Goal: Task Accomplishment & Management: Manage account settings

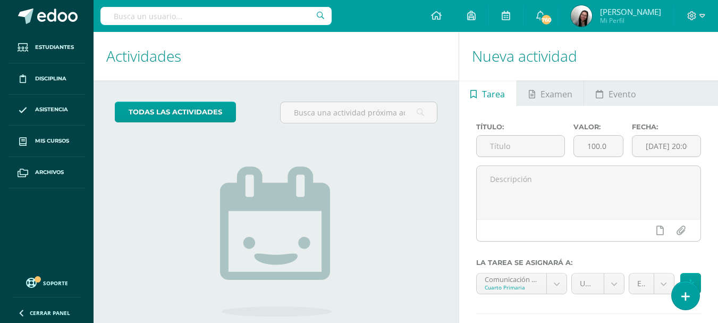
click at [70, 141] on link "Mis cursos" at bounding box center [47, 140] width 77 height 31
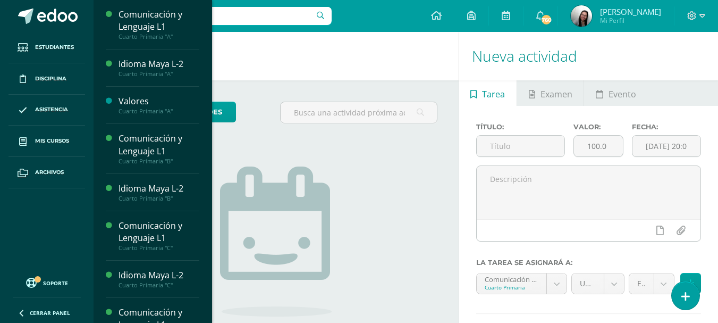
click at [136, 33] on div "Cuarto Primaria "A"" at bounding box center [159, 36] width 81 height 7
click at [138, 60] on span "Actividades" at bounding box center [150, 55] width 41 height 10
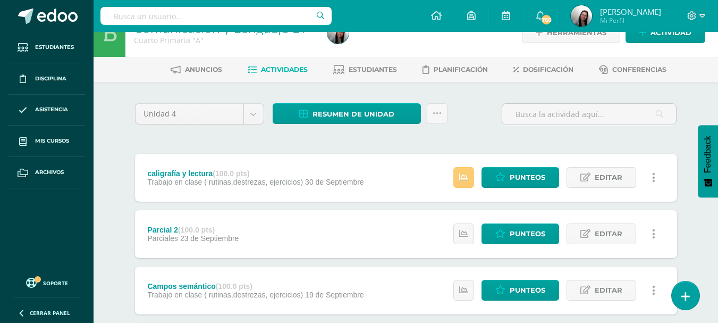
scroll to position [20, 0]
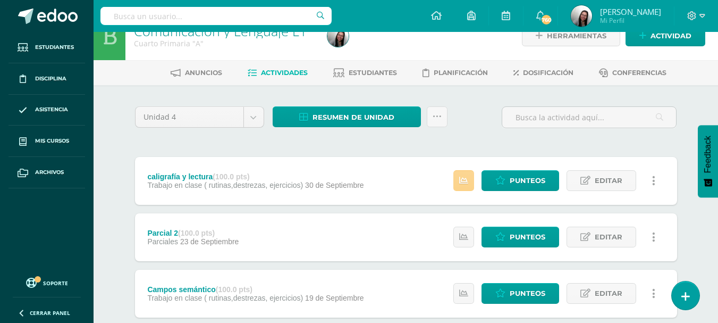
click at [470, 184] on link at bounding box center [464, 180] width 21 height 21
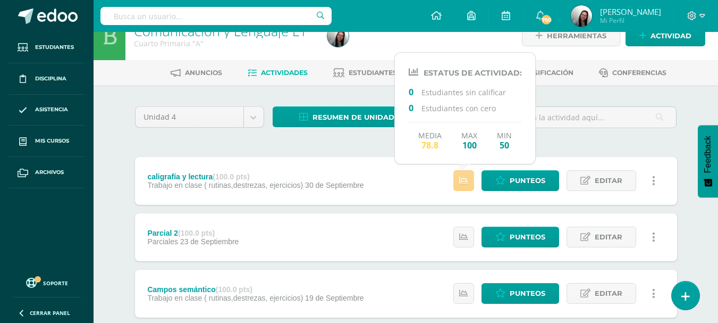
click at [470, 184] on link at bounding box center [464, 180] width 21 height 21
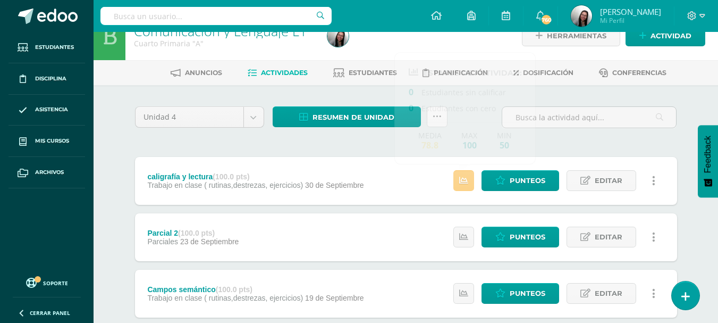
scroll to position [0, 0]
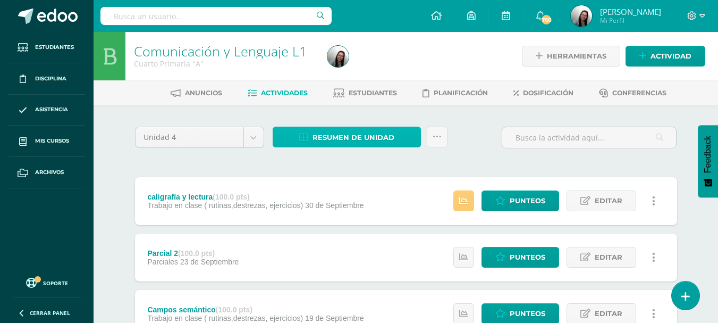
click at [356, 134] on span "Resumen de unidad" at bounding box center [354, 138] width 82 height 20
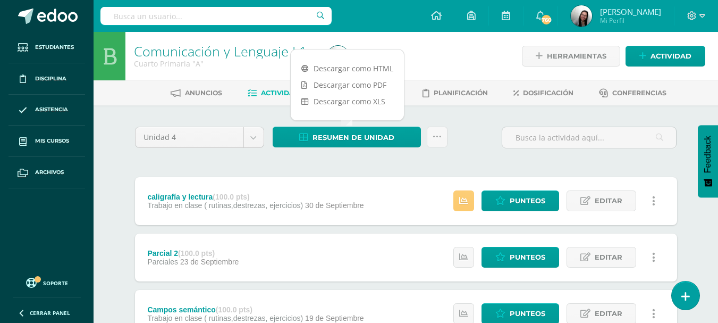
click at [373, 61] on link "Descargar como HTML" at bounding box center [347, 68] width 113 height 16
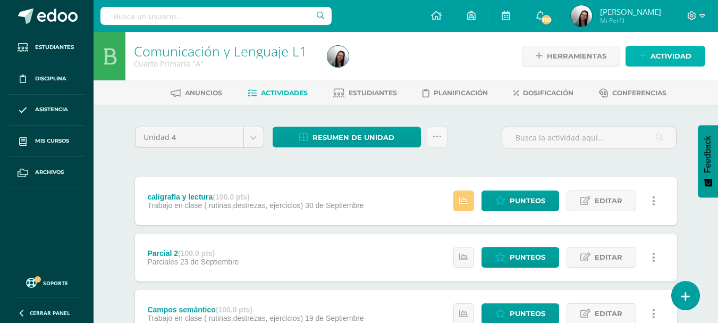
click at [651, 63] on span "Actividad" at bounding box center [671, 56] width 41 height 20
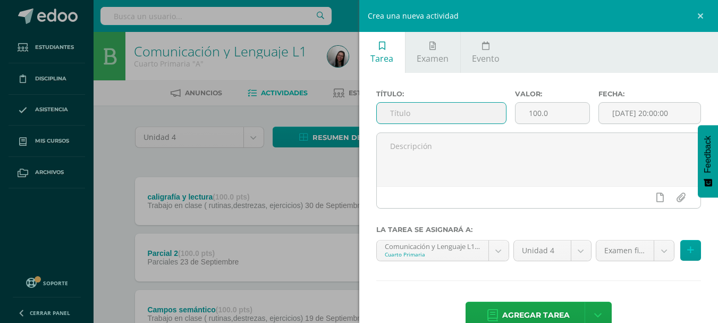
click at [417, 111] on input "text" at bounding box center [441, 113] width 129 height 21
type input "Examen de unidad"
click at [657, 109] on input "[DATE] 20:00:00" at bounding box center [650, 113] width 102 height 21
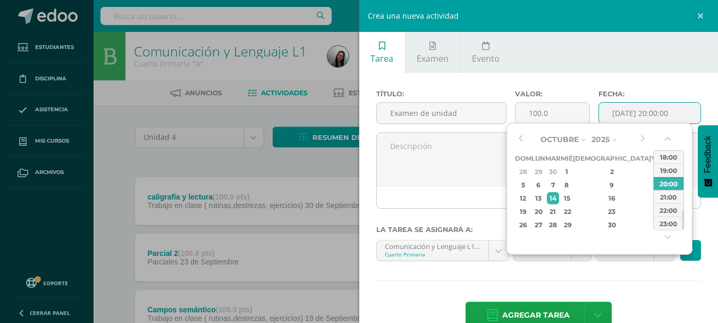
click at [652, 187] on div "10" at bounding box center [657, 185] width 10 height 12
type input "2025-10-10 20:00"
click at [648, 289] on div "Título: Examen de unidad Valor: 100.0 Fecha: 2025-10-10 20:00 La tarea se asign…" at bounding box center [538, 210] width 359 height 275
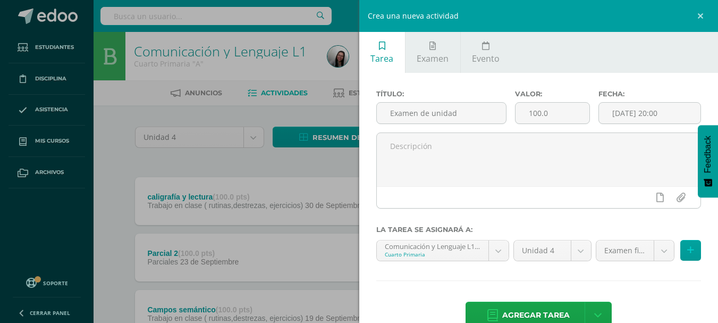
click at [653, 240] on div "Examen final de unidad (40.0%)" at bounding box center [635, 250] width 79 height 21
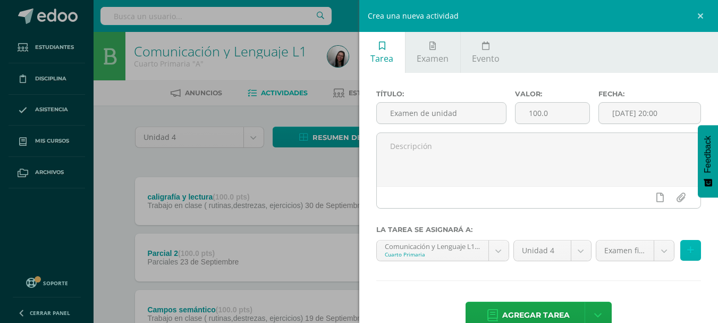
click at [687, 249] on icon at bounding box center [690, 250] width 7 height 9
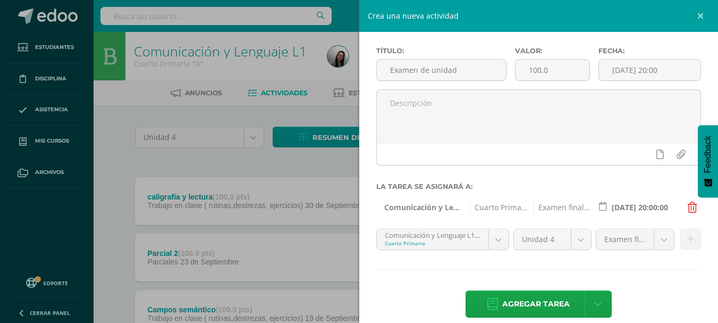
scroll to position [57, 0]
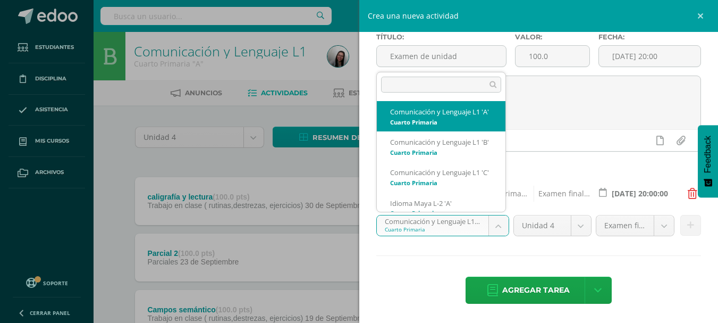
scroll to position [7, 0]
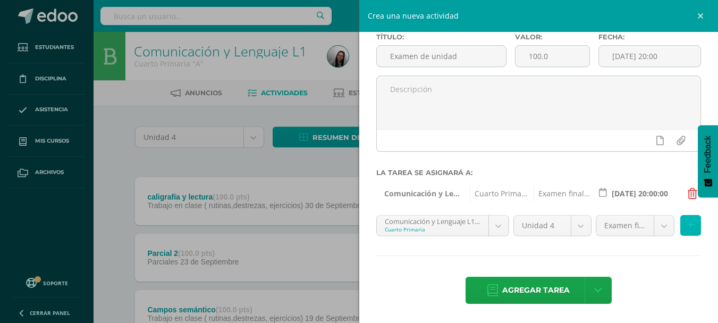
click at [681, 228] on button at bounding box center [691, 225] width 21 height 21
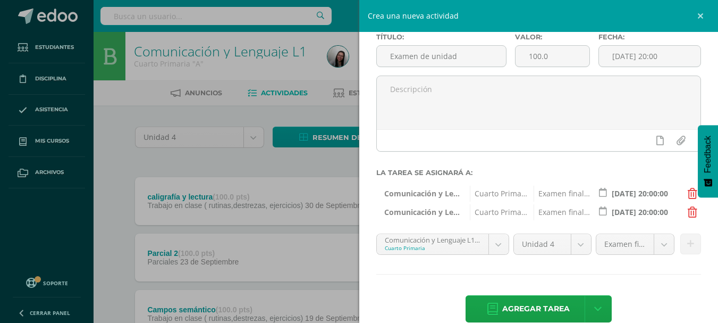
click at [687, 242] on icon at bounding box center [690, 243] width 7 height 9
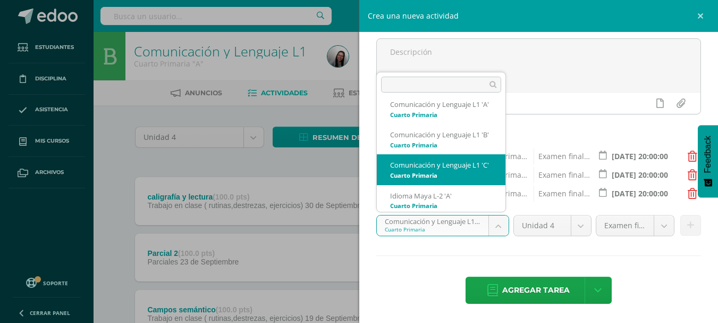
drag, startPoint x: 493, startPoint y: 232, endPoint x: 481, endPoint y: 255, distance: 25.7
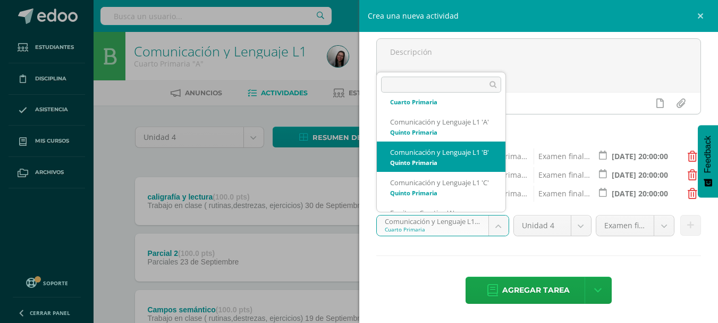
scroll to position [0, 0]
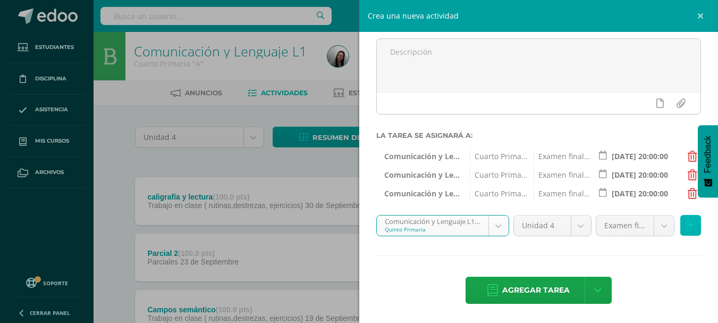
drag, startPoint x: 429, startPoint y: 196, endPoint x: 688, endPoint y: 226, distance: 261.2
click at [688, 226] on button at bounding box center [691, 225] width 21 height 21
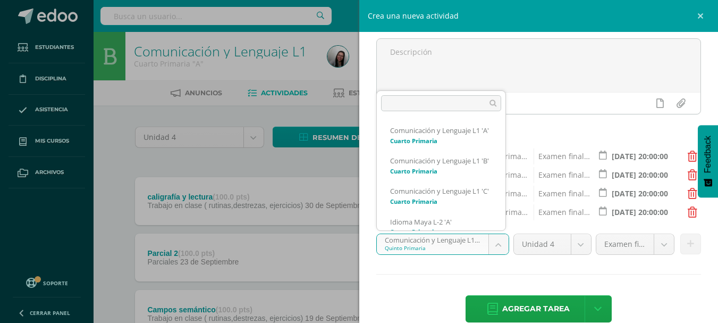
scroll to position [208, 0]
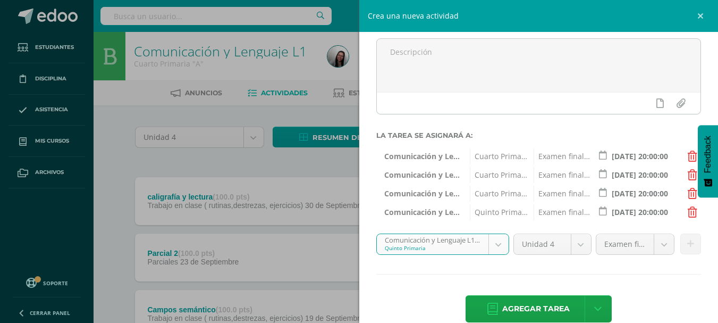
click at [685, 250] on button at bounding box center [691, 243] width 21 height 21
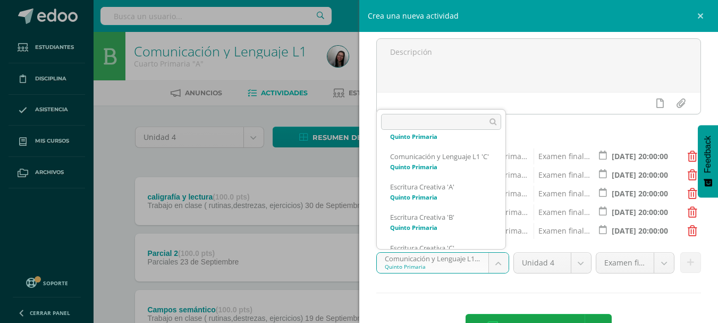
scroll to position [275, 0]
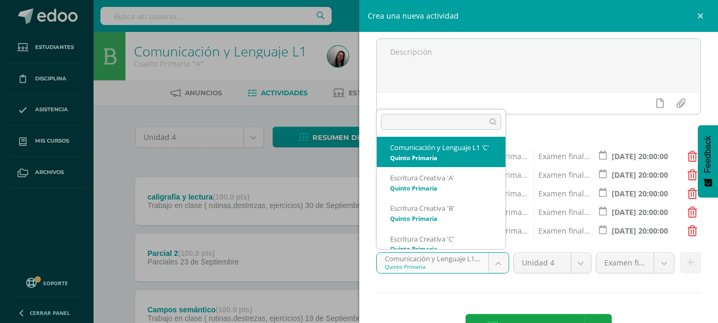
select select "178182"
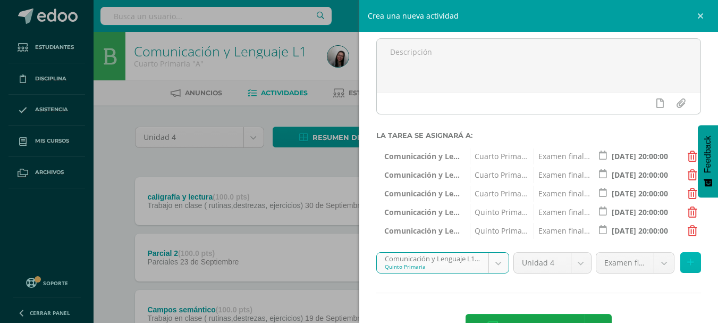
click at [687, 267] on icon at bounding box center [690, 262] width 7 height 9
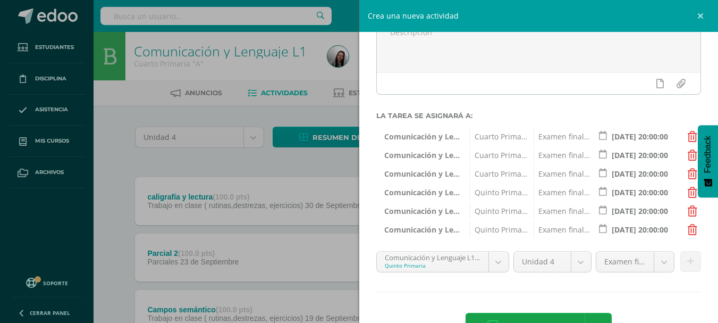
scroll to position [150, 0]
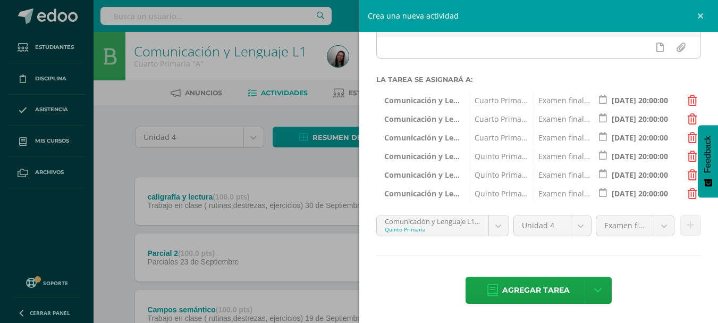
click at [539, 289] on span "Agregar tarea" at bounding box center [536, 290] width 68 height 26
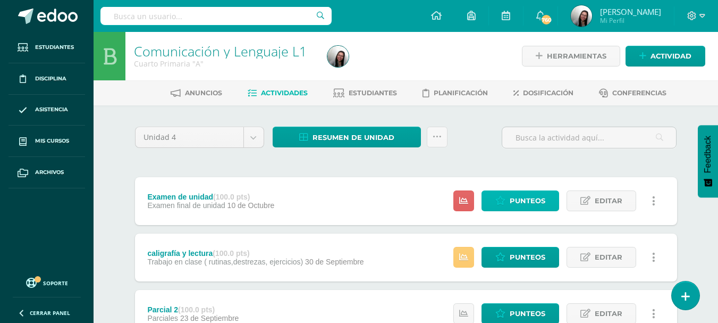
click at [517, 204] on span "Punteos" at bounding box center [528, 201] width 36 height 20
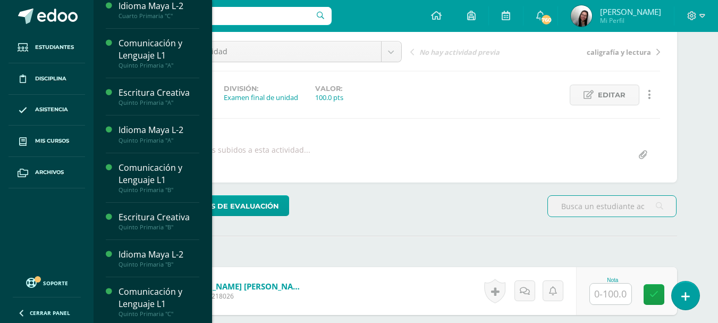
scroll to position [296, 0]
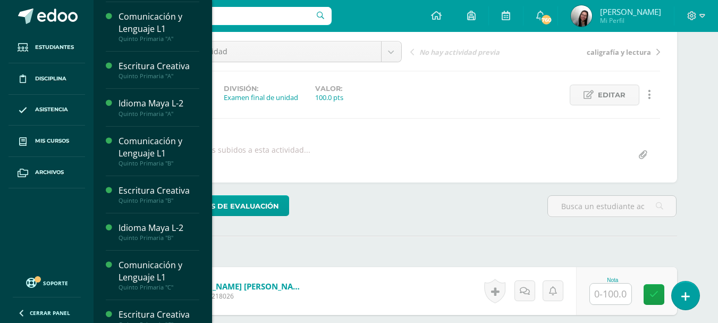
click at [177, 235] on div "Quinto Primaria "B"" at bounding box center [159, 237] width 81 height 7
click at [161, 254] on span "Actividades" at bounding box center [150, 256] width 41 height 10
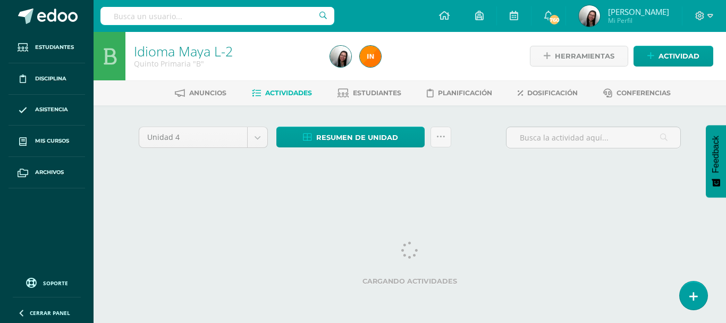
click at [263, 140] on body "Estudiantes Disciplina Asistencia Mis cursos Archivos Soporte Ayuda Reportar un…" at bounding box center [363, 99] width 726 height 198
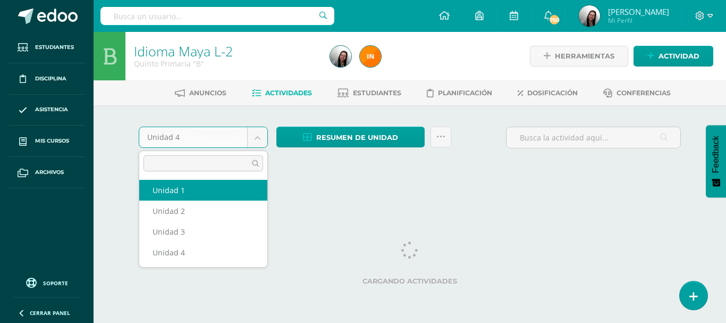
select select "Unidad 1"
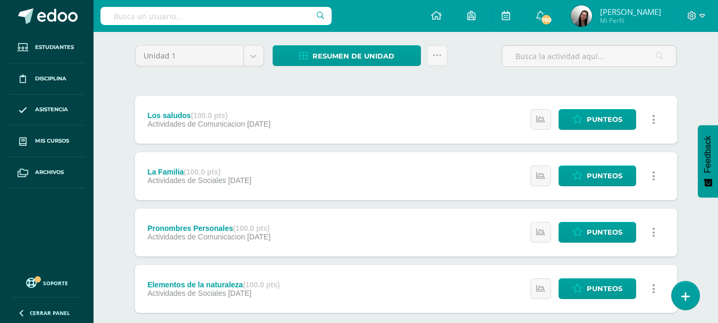
scroll to position [101, 0]
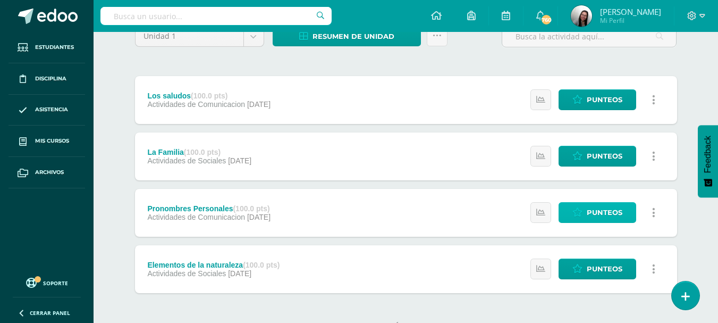
click at [622, 212] on span "Punteos" at bounding box center [605, 213] width 36 height 20
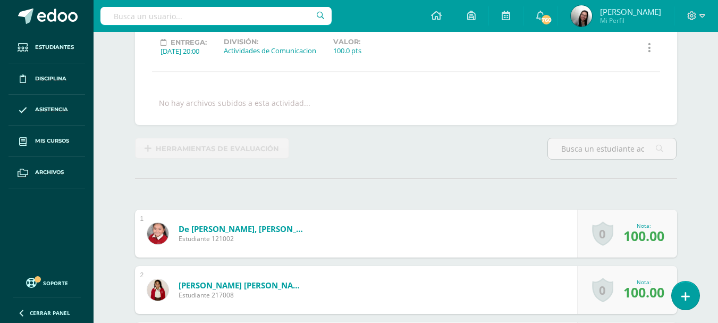
scroll to position [150, 0]
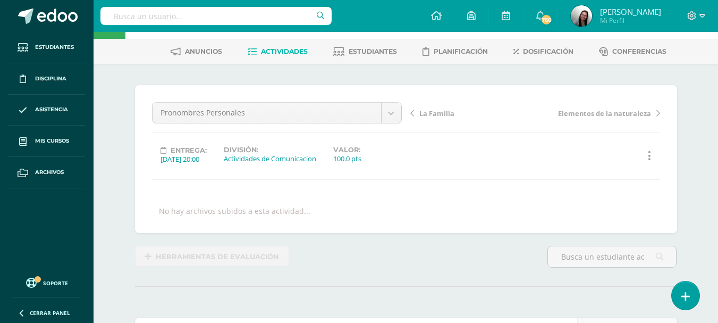
scroll to position [0, 0]
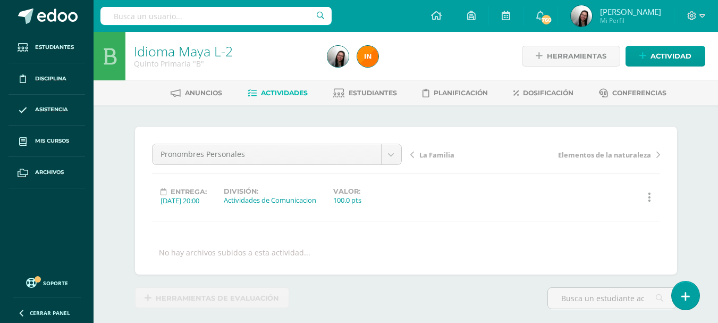
click at [280, 94] on span "Actividades" at bounding box center [284, 93] width 47 height 8
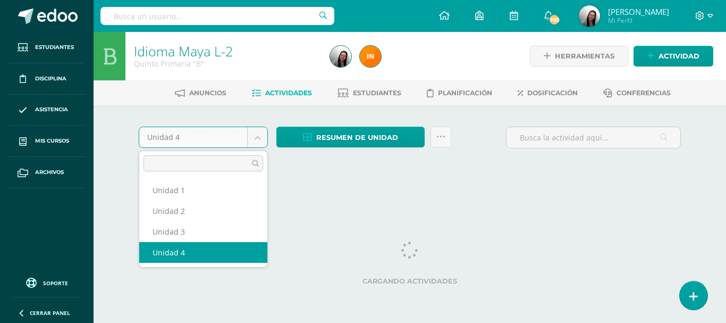
click at [258, 142] on body "Estudiantes Disciplina Asistencia Mis cursos Archivos Soporte Ayuda Reportar un…" at bounding box center [363, 99] width 726 height 198
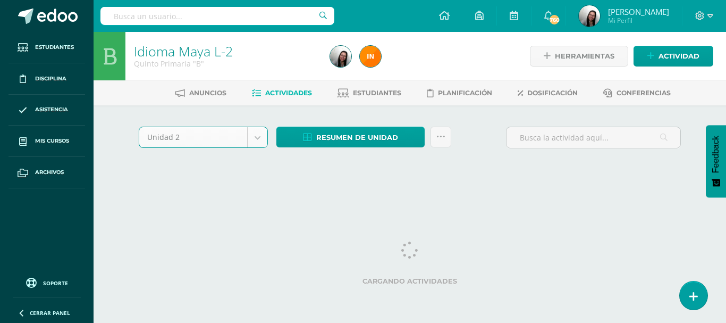
select select "Unidad 2"
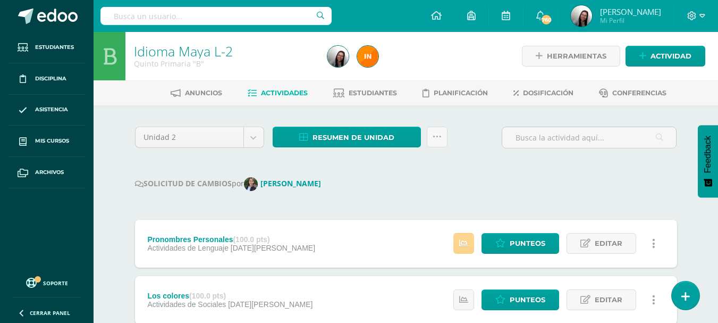
click at [463, 247] on icon at bounding box center [463, 243] width 9 height 9
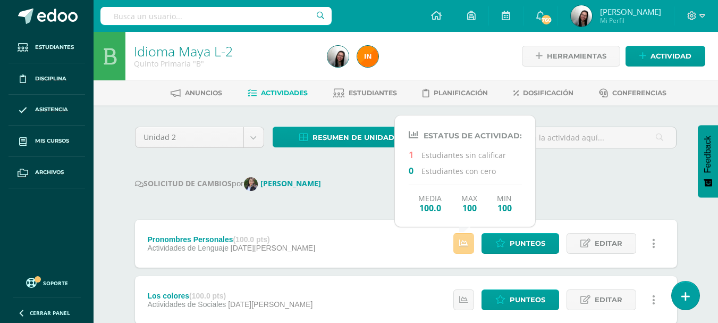
click at [463, 247] on icon at bounding box center [463, 243] width 9 height 9
click at [503, 241] on icon at bounding box center [501, 243] width 10 height 9
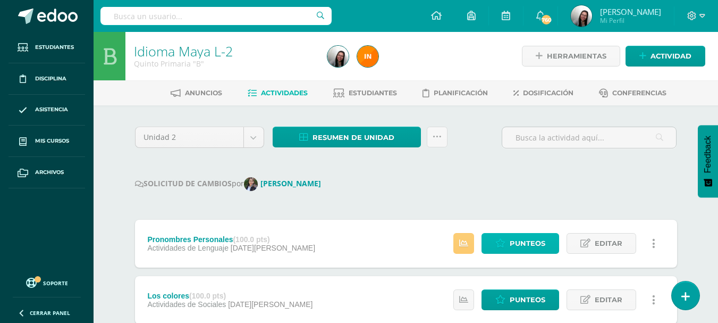
click at [523, 242] on span "Punteos" at bounding box center [528, 243] width 36 height 20
click at [525, 247] on span "Punteos" at bounding box center [528, 243] width 36 height 20
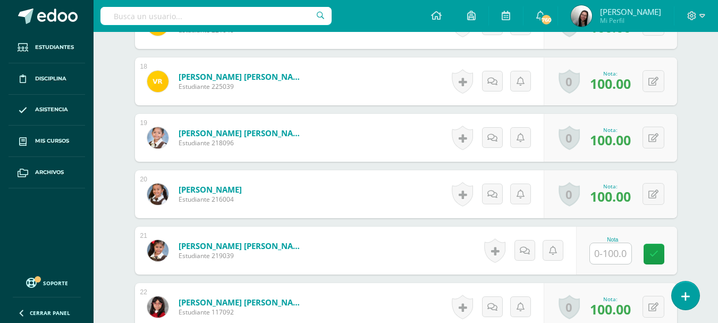
scroll to position [1273, 0]
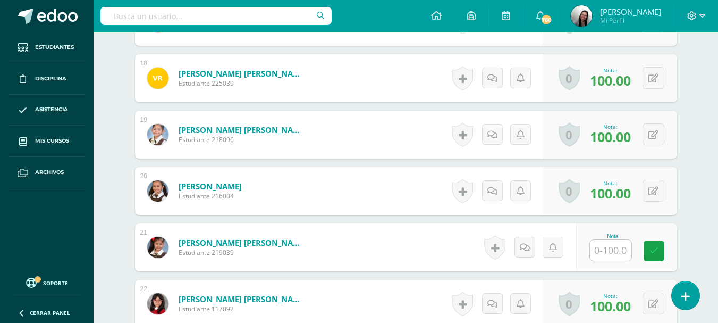
click at [610, 248] on input "text" at bounding box center [610, 250] width 41 height 21
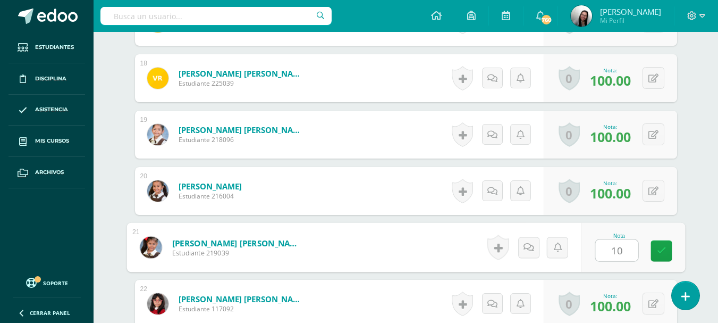
type input "100"
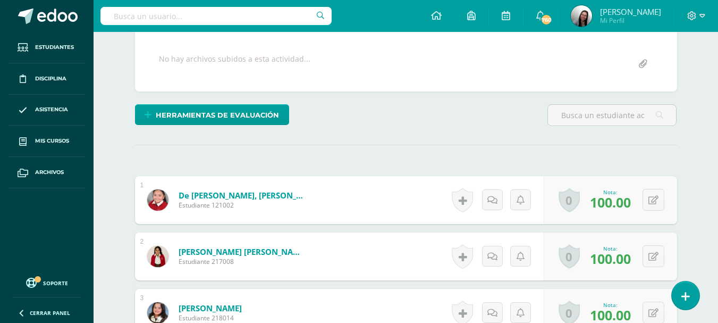
scroll to position [0, 0]
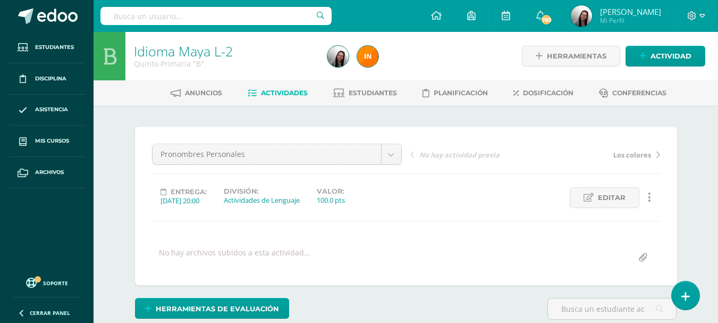
click at [279, 94] on span "Actividades" at bounding box center [284, 93] width 47 height 8
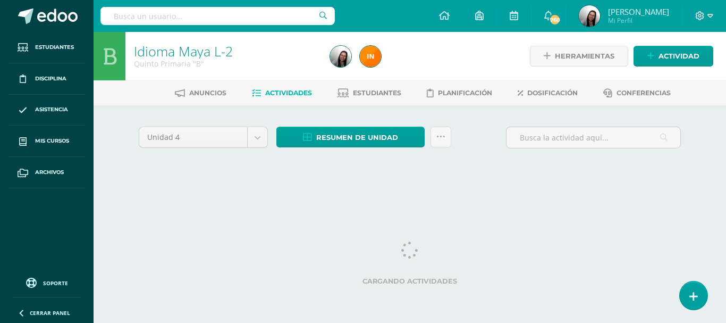
click at [260, 137] on body "Estudiantes Disciplina Asistencia Mis cursos Archivos Soporte Ayuda Reportar un…" at bounding box center [363, 99] width 726 height 198
select select "Unidad 2"
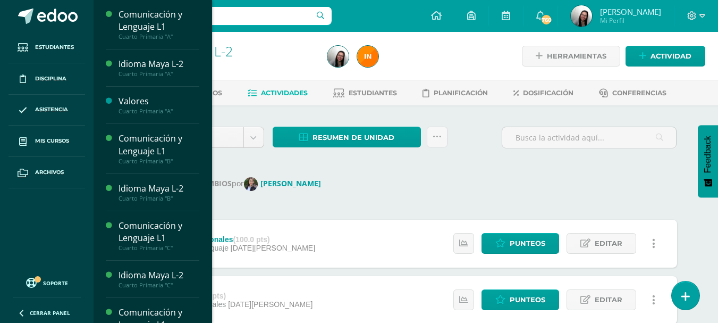
click at [153, 52] on span "Actividades" at bounding box center [150, 55] width 41 height 10
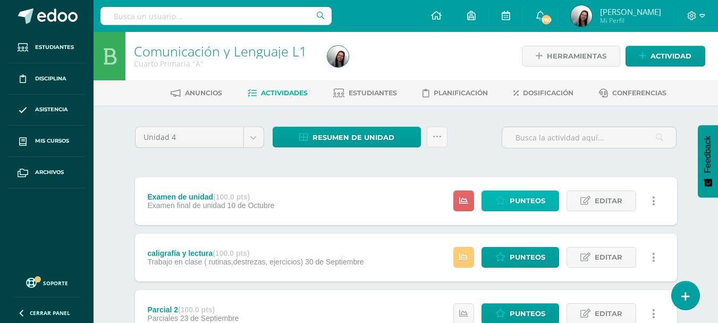
click at [543, 198] on span "Punteos" at bounding box center [528, 201] width 36 height 20
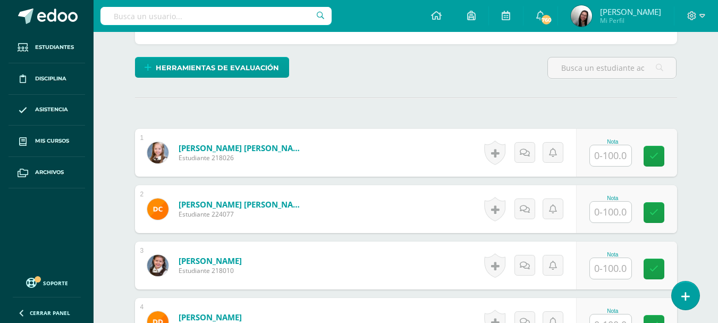
scroll to position [243, 0]
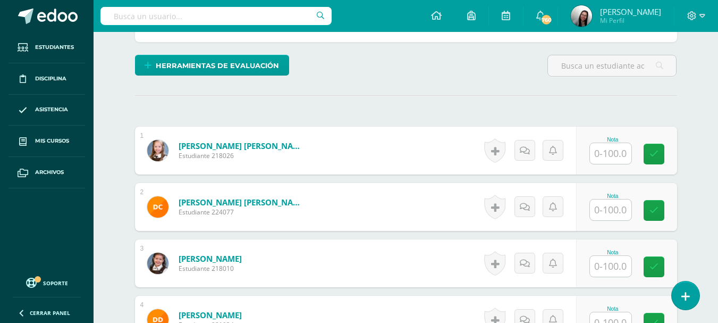
click at [620, 157] on input "text" at bounding box center [610, 153] width 41 height 21
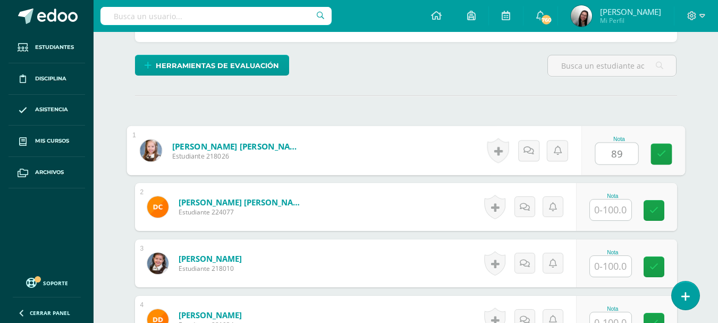
type input "89"
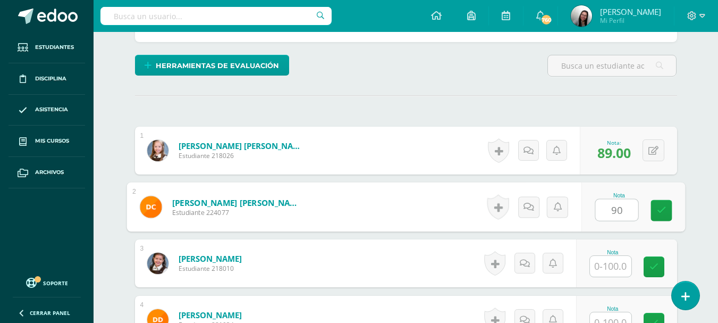
type input "90"
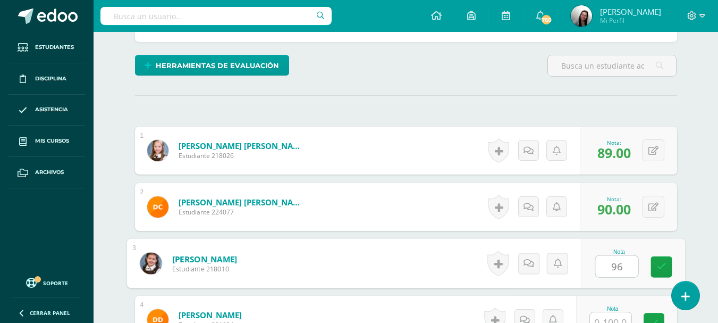
type input "96"
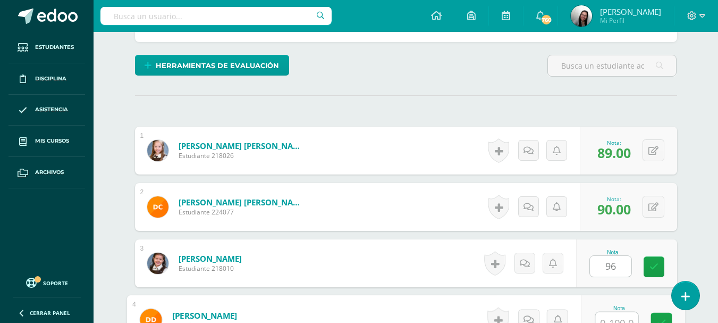
scroll to position [253, 0]
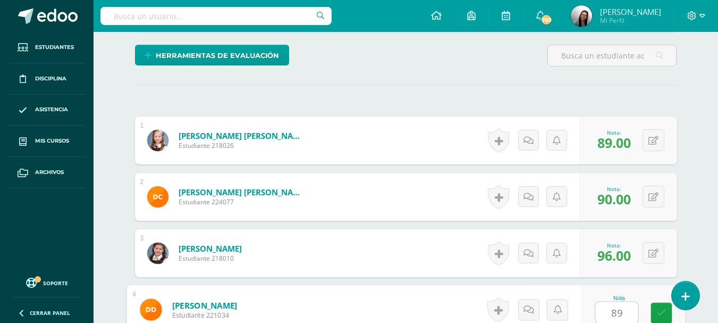
type input "89"
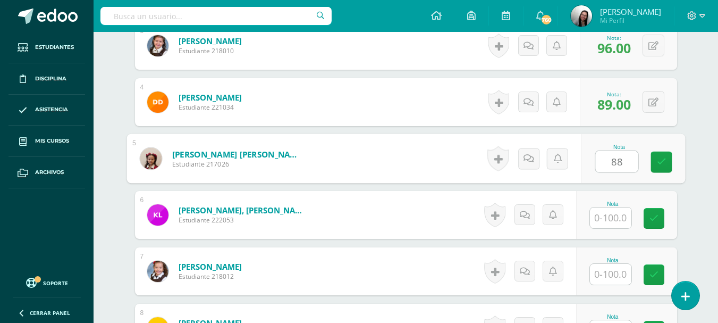
type input "88"
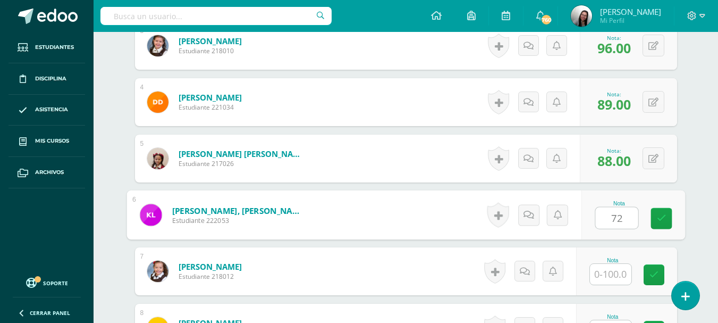
type input "72"
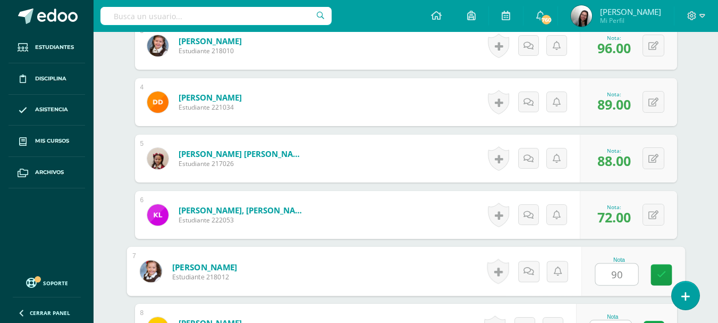
type input "90"
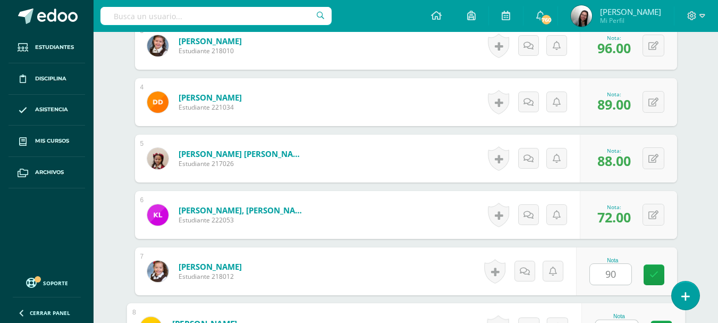
scroll to position [478, 0]
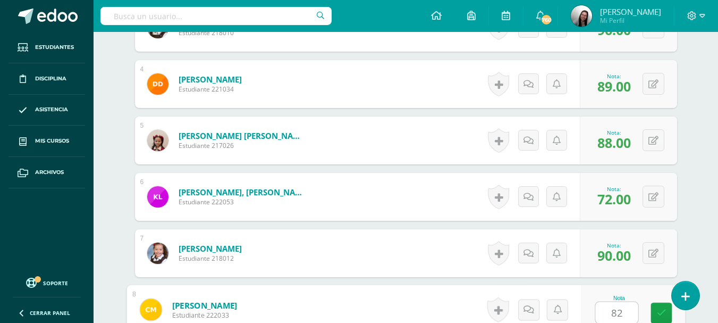
type input "82"
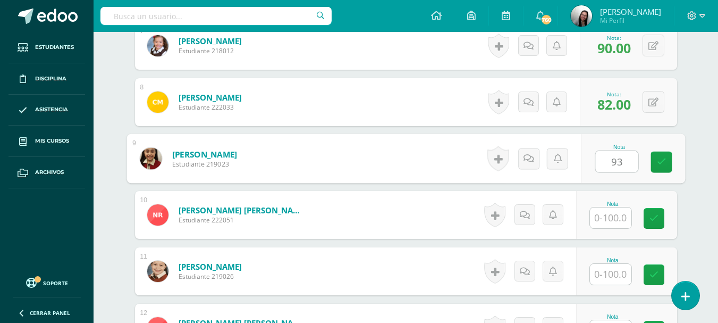
type input "93"
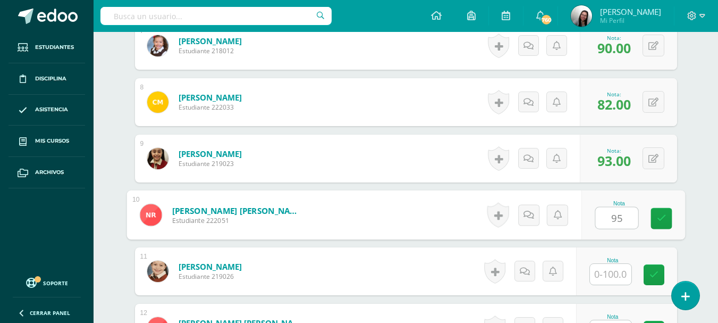
type input "95"
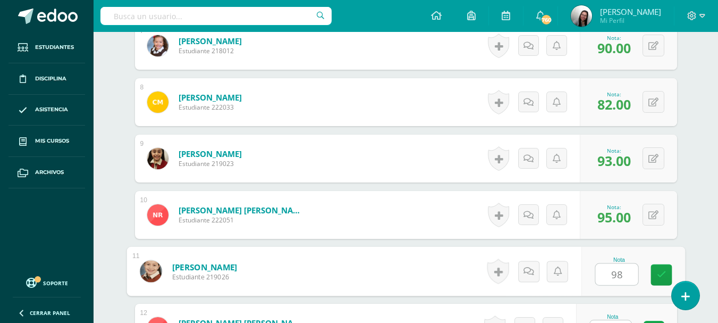
type input "98"
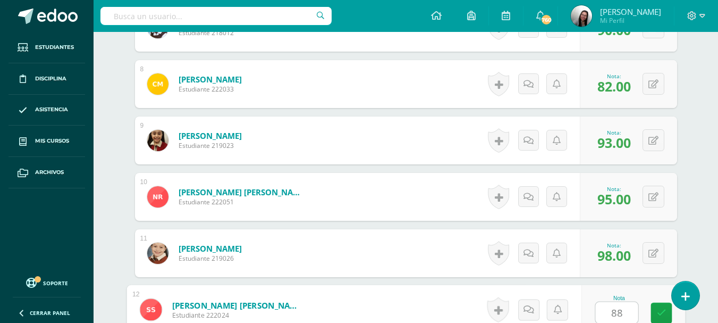
type input "88"
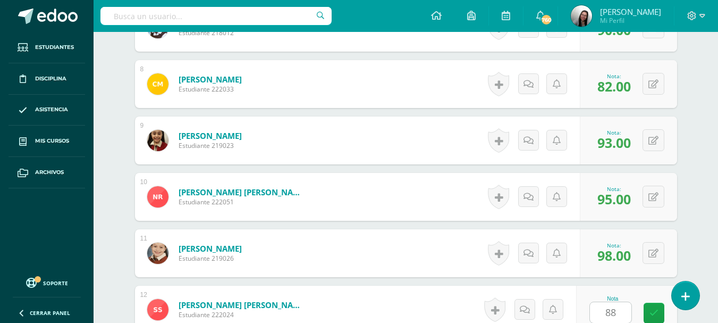
scroll to position [893, 0]
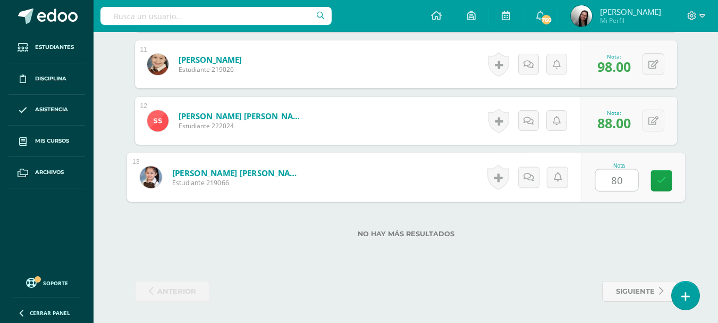
type input "80"
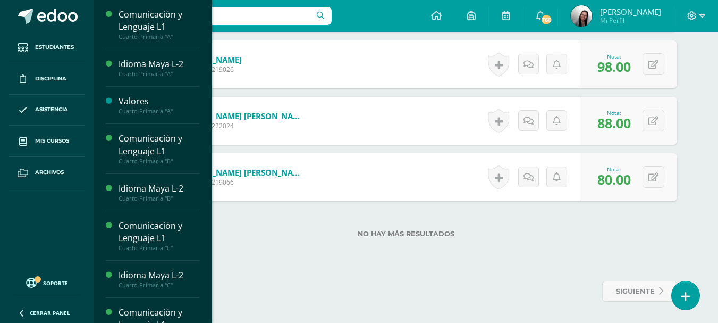
click at [141, 184] on span "Actividades" at bounding box center [150, 179] width 41 height 10
